Goal: Use online tool/utility: Utilize a website feature to perform a specific function

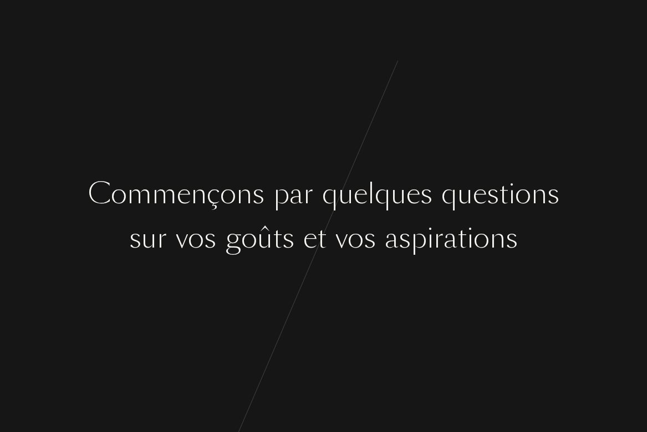
click at [351, 273] on div "C [PERSON_NAME] ç o n s p a r q u e l q u e s q u e s t i o n s s u r v o s g o…" at bounding box center [323, 216] width 647 height 432
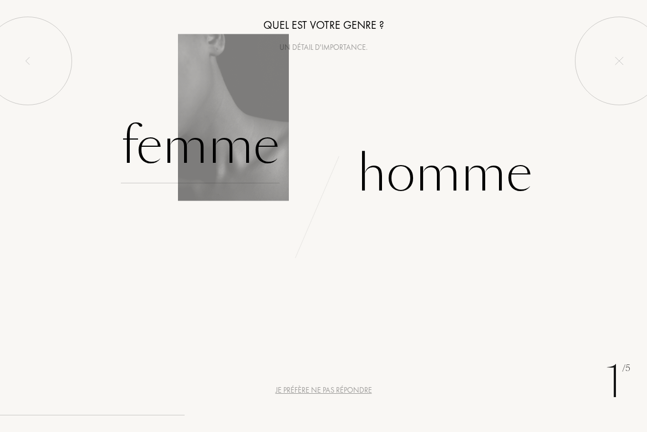
click at [189, 162] on div "Femme" at bounding box center [200, 146] width 159 height 75
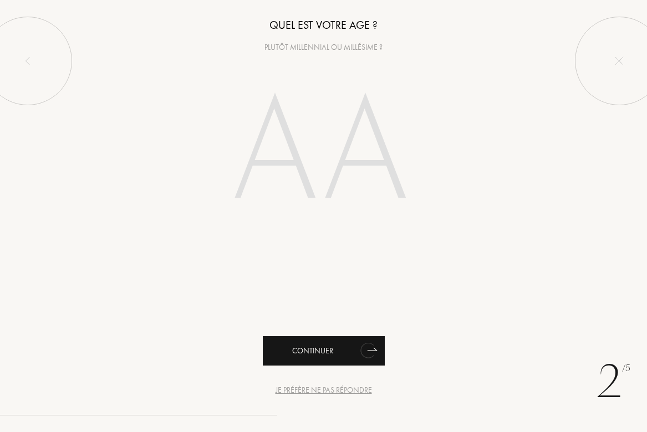
click at [380, 351] on div "Continuer" at bounding box center [324, 350] width 122 height 29
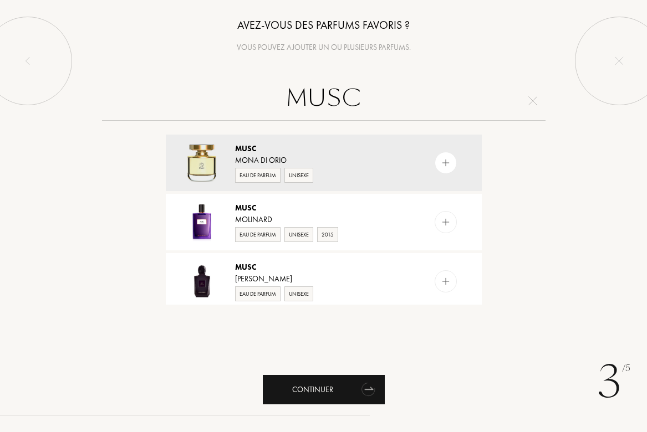
type input "MUSC"
click at [307, 392] on div "Continuer" at bounding box center [324, 389] width 122 height 29
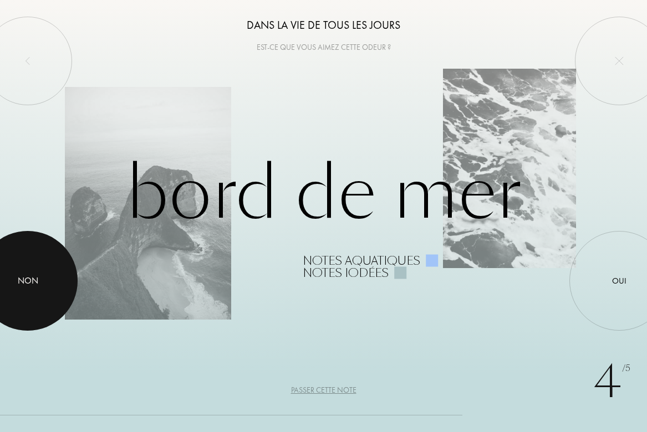
click at [50, 270] on div at bounding box center [28, 281] width 100 height 100
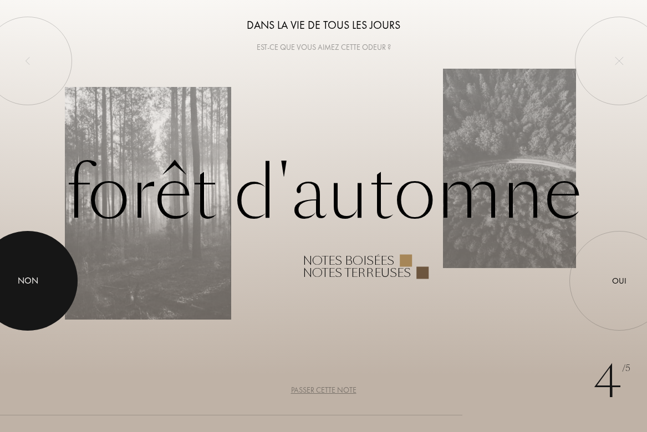
click at [19, 279] on div "Non" at bounding box center [28, 280] width 21 height 13
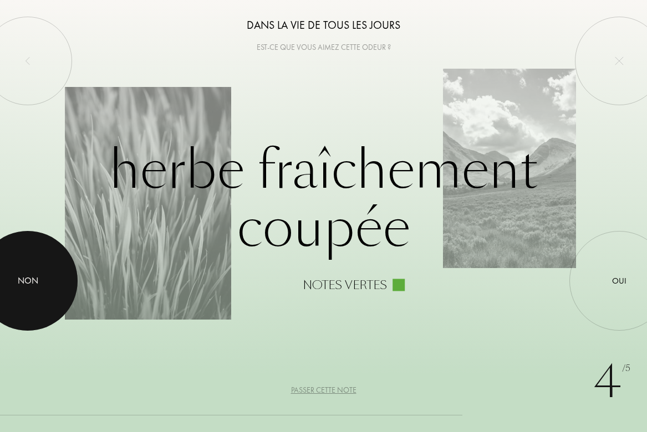
click at [19, 279] on div "Non" at bounding box center [28, 280] width 21 height 13
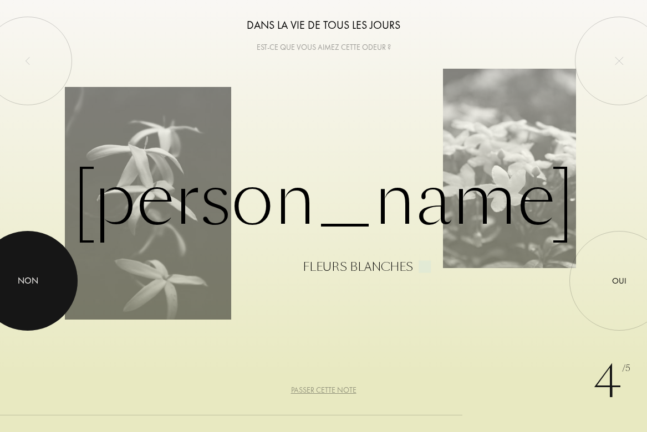
click at [19, 279] on div "Non" at bounding box center [28, 280] width 21 height 13
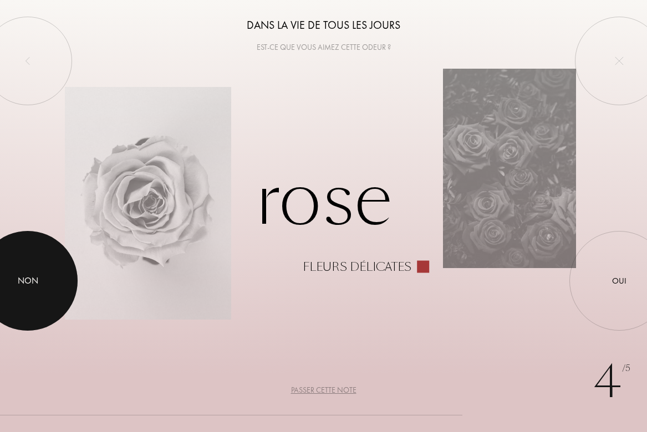
click at [19, 279] on div "Non" at bounding box center [28, 280] width 21 height 13
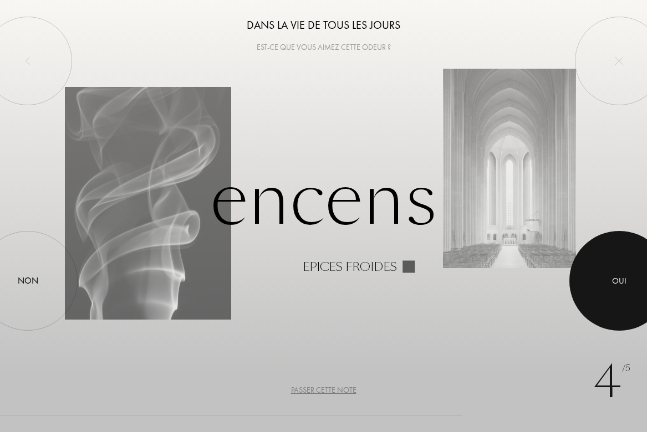
click at [579, 270] on div at bounding box center [619, 281] width 100 height 100
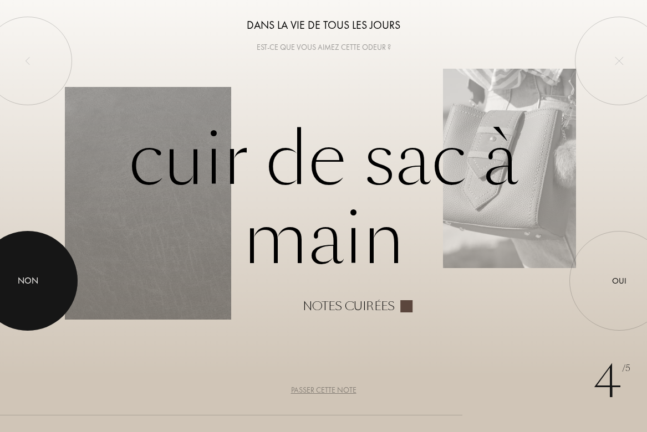
click at [7, 271] on div at bounding box center [28, 281] width 100 height 100
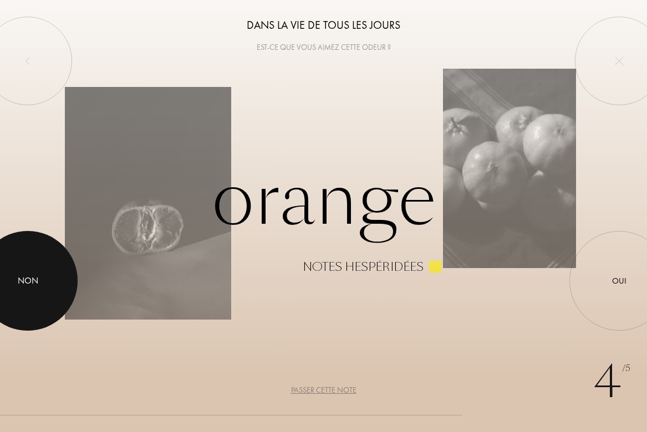
click at [21, 284] on div "Non" at bounding box center [28, 280] width 21 height 13
